Goal: Task Accomplishment & Management: Manage account settings

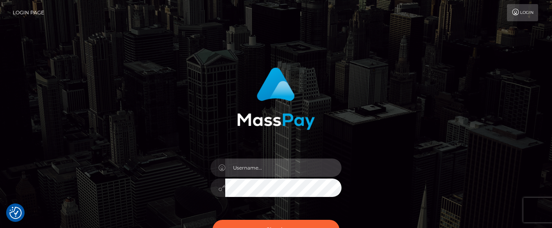
type input "hello.feetfinder"
click at [275, 169] on input "hello.feetfinder" at bounding box center [283, 168] width 116 height 18
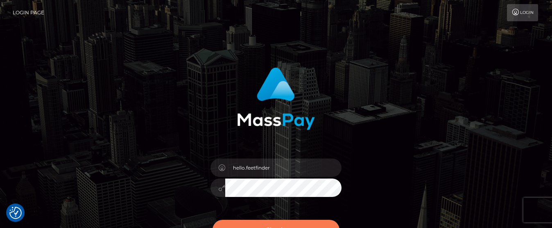
click at [282, 223] on button "Sign in" at bounding box center [275, 230] width 127 height 20
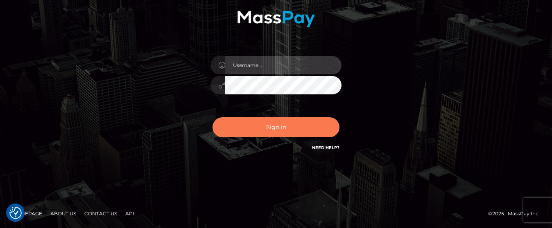
type input "hello.feetfinder"
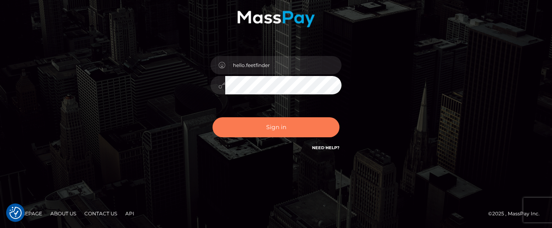
click at [286, 128] on button "Sign in" at bounding box center [275, 127] width 127 height 20
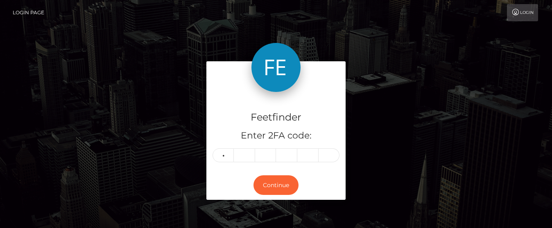
type input "1"
type input "9"
type input "5"
type input "9"
type input "2"
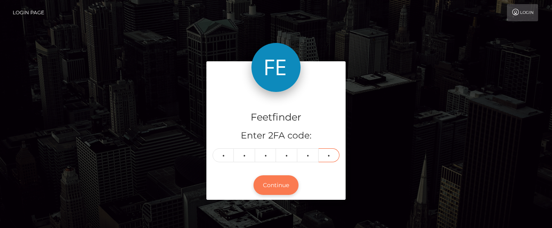
type input "3"
click at [275, 182] on button "Continue" at bounding box center [275, 186] width 45 height 20
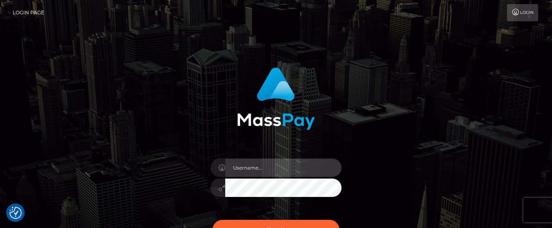
type input "hello.feetfinder"
click at [306, 167] on input "hello.feetfinder" at bounding box center [283, 168] width 116 height 18
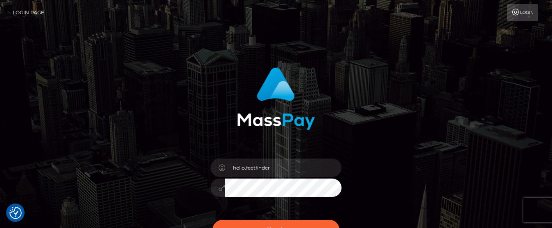
click at [191, 102] on div at bounding box center [276, 95] width 215 height 69
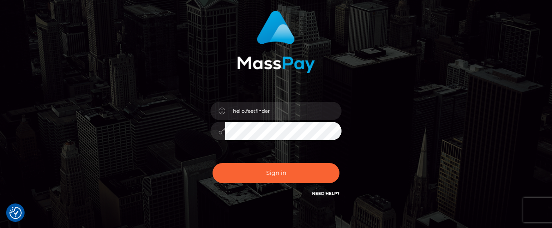
scroll to position [102, 0]
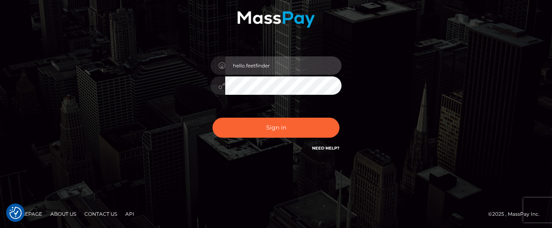
click at [317, 59] on input "hello.feetfinder" at bounding box center [283, 65] width 116 height 18
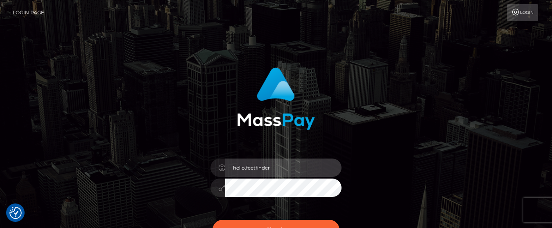
scroll to position [51, 0]
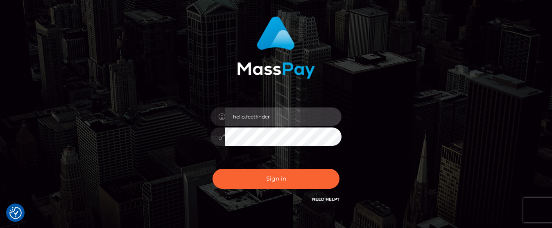
click at [294, 119] on input "hello.feetfinder" at bounding box center [283, 117] width 116 height 18
